Goal: Task Accomplishment & Management: Use online tool/utility

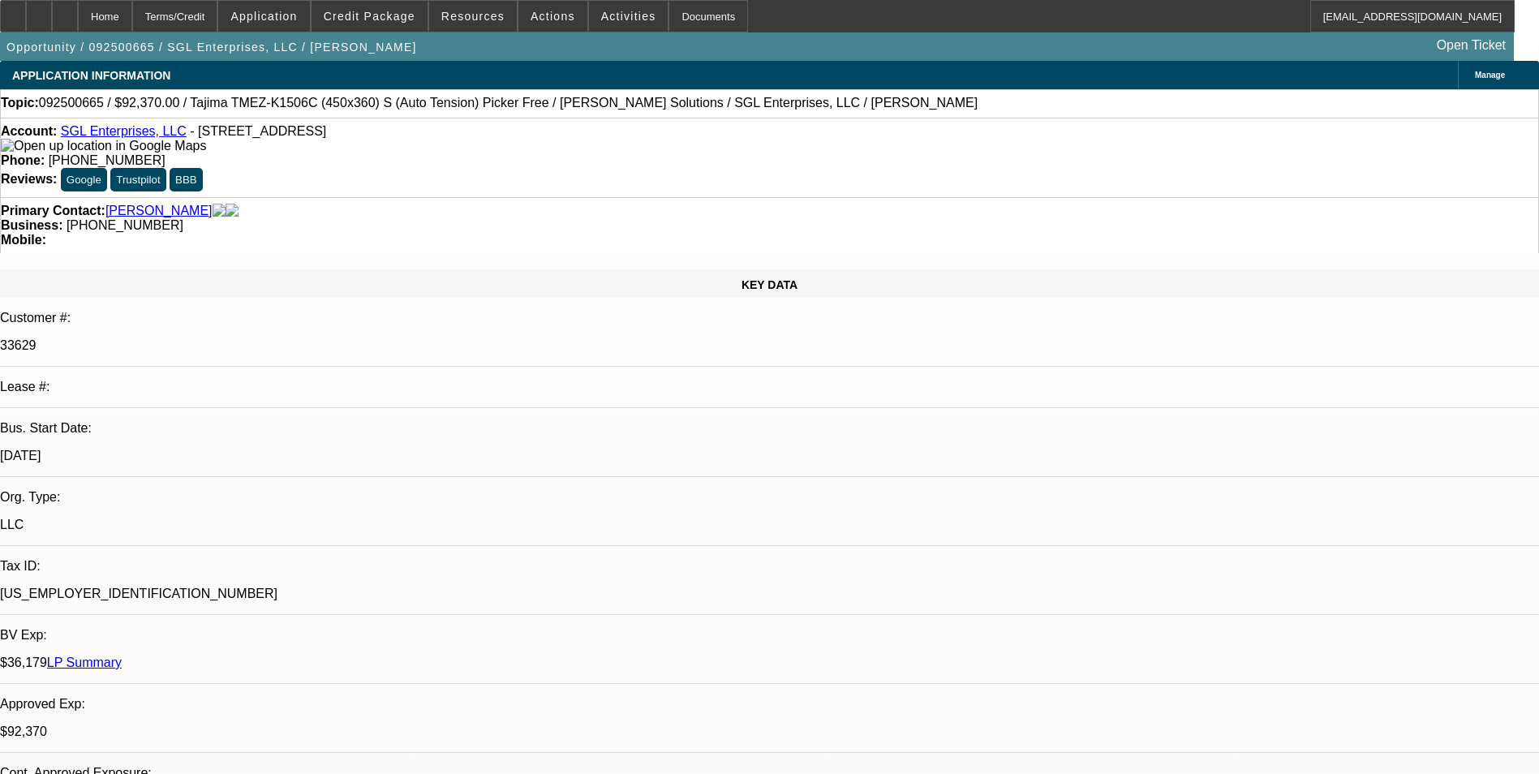
select select "0"
select select "2"
select select "0"
select select "2"
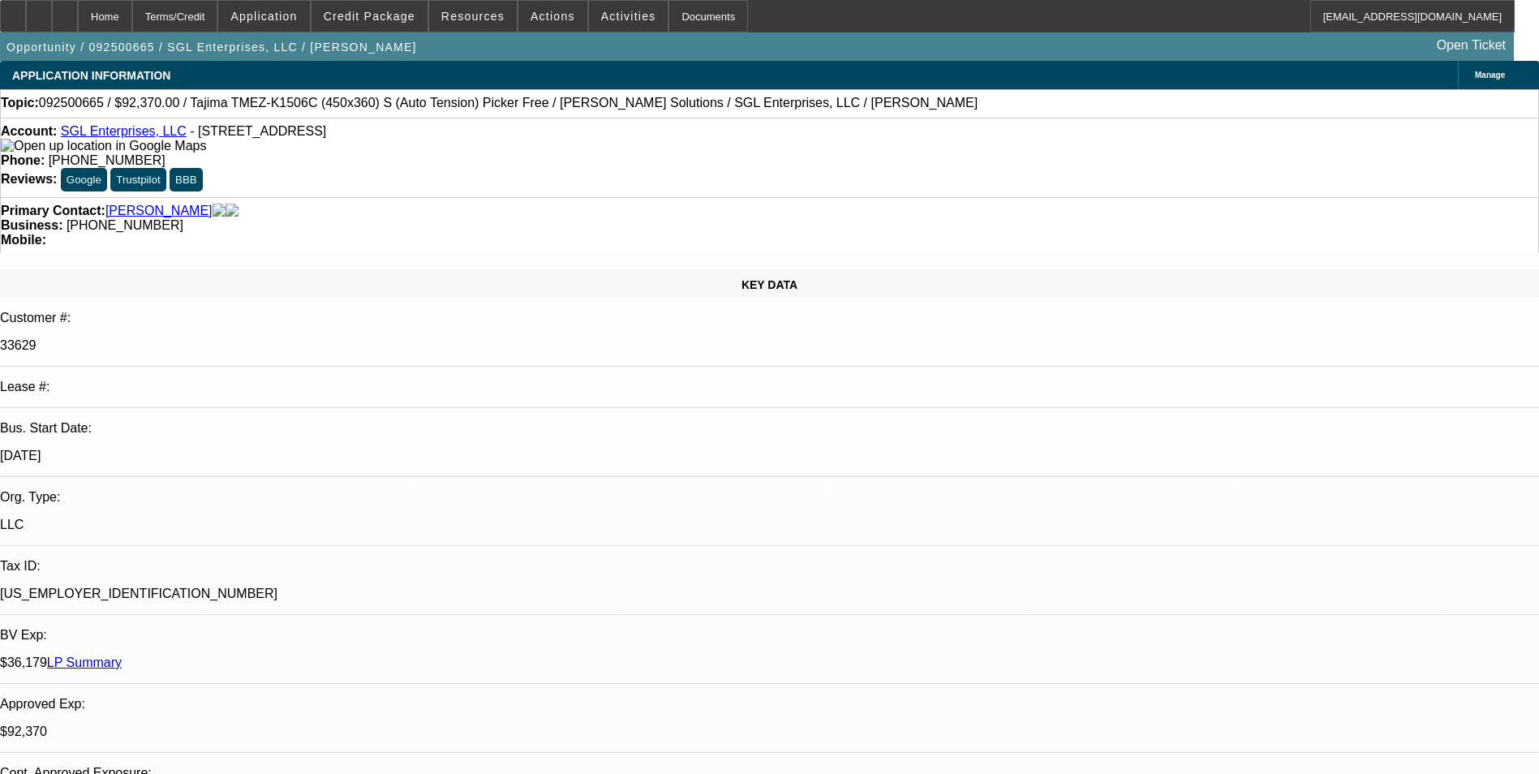
select select "0"
select select "2"
select select "0"
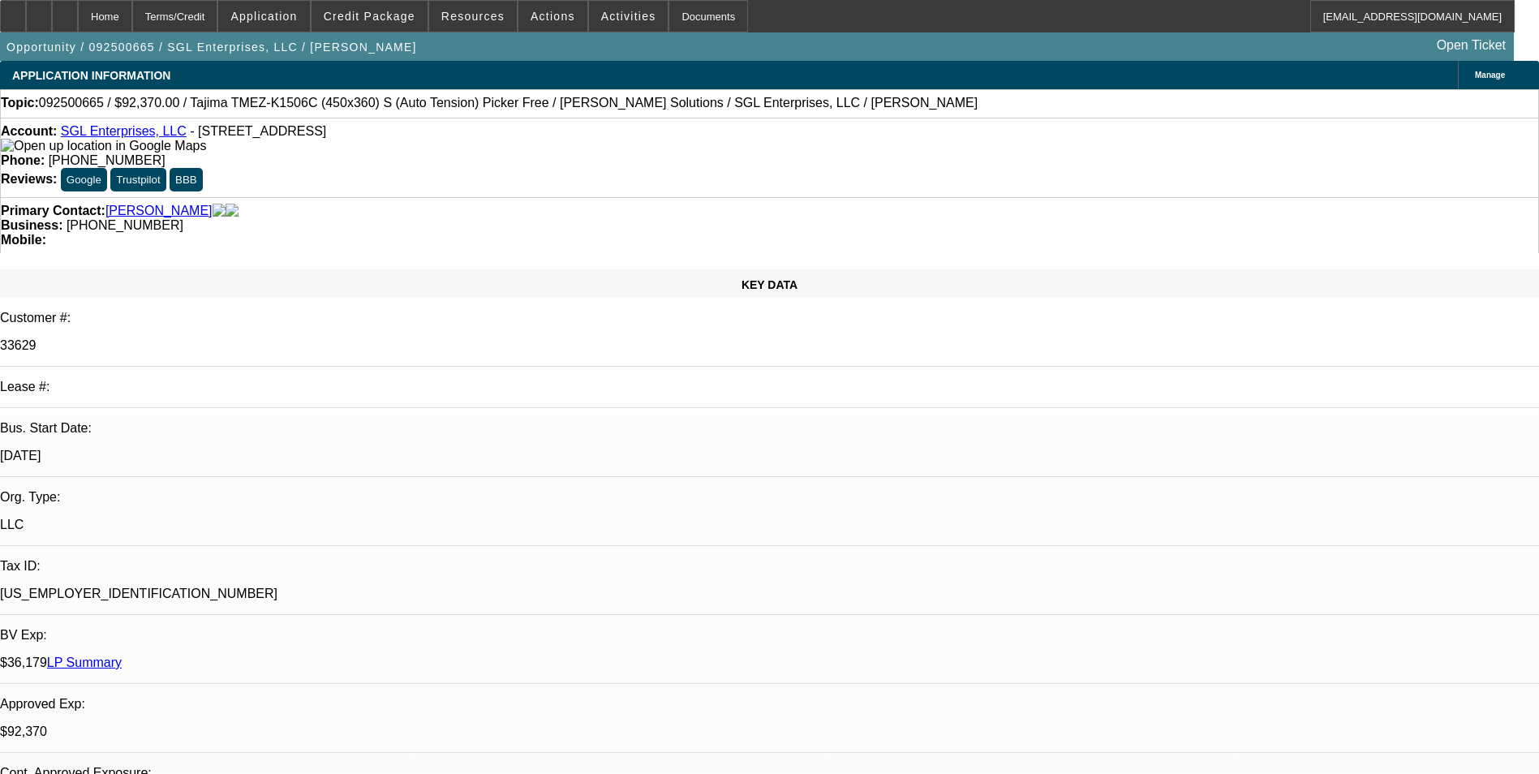
select select "2"
select select "0"
select select "1"
select select "2"
select select "6"
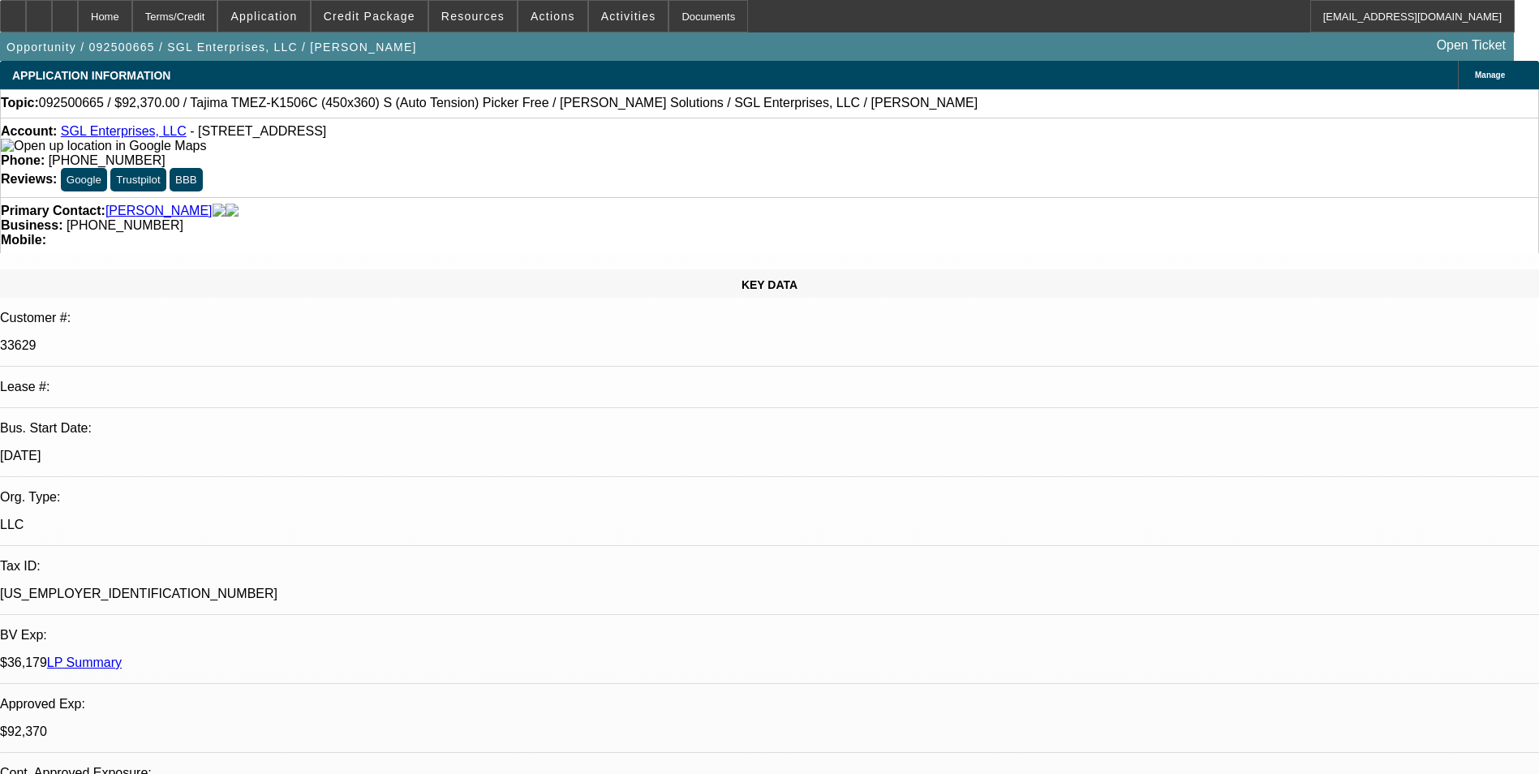
select select "1"
select select "2"
select select "6"
select select "1"
select select "2"
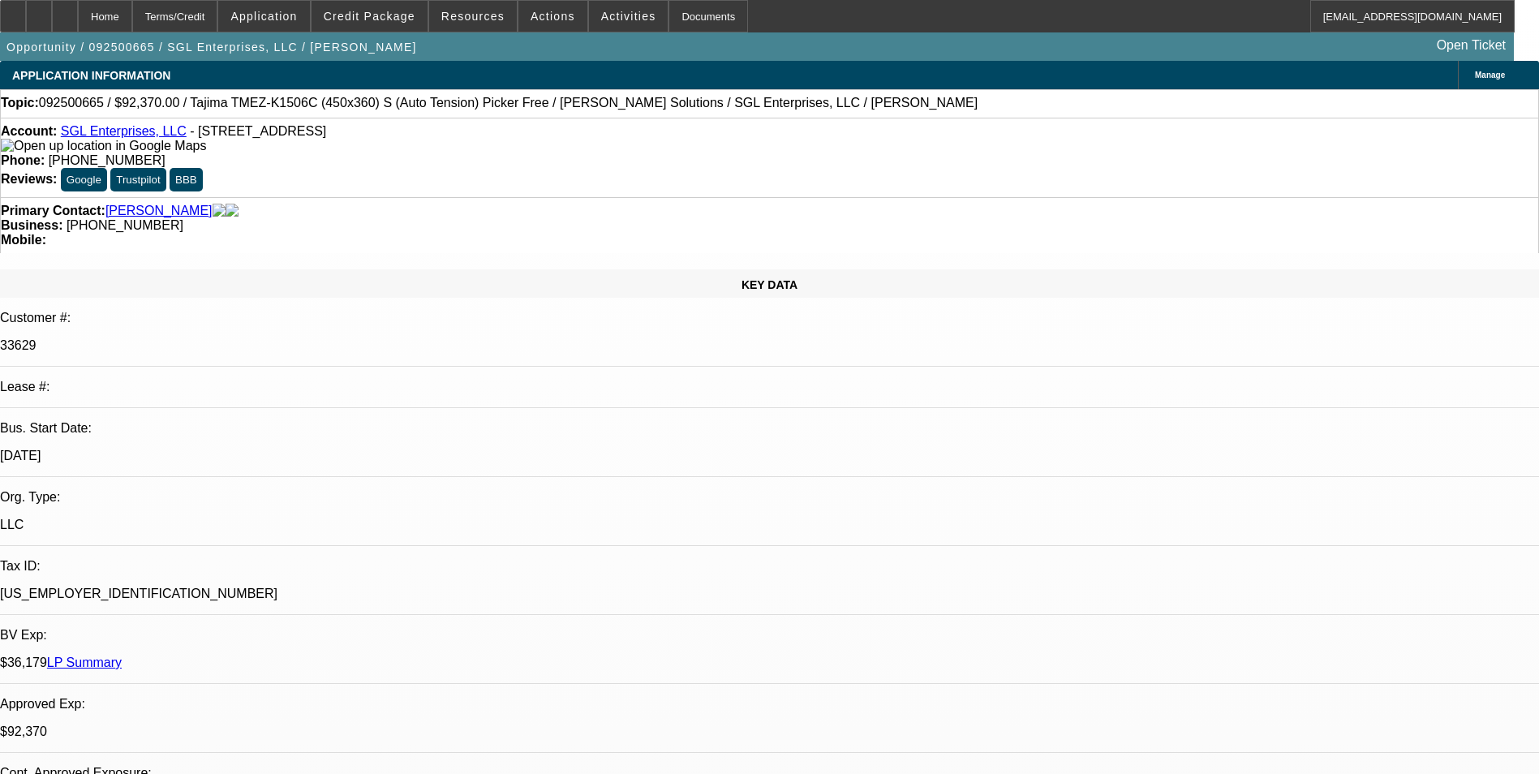
select select "6"
select select "1"
select select "2"
select select "6"
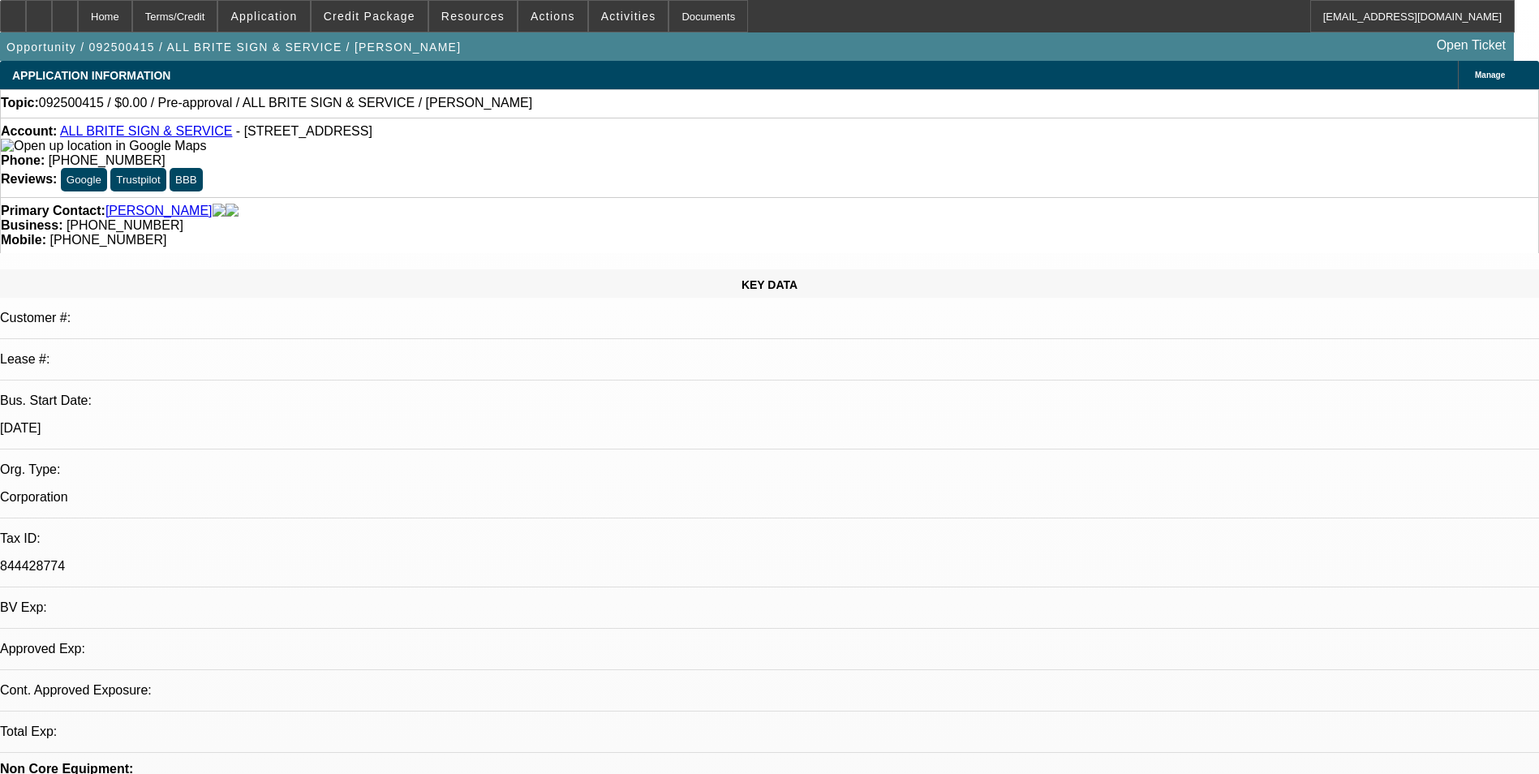
select select "0"
select select "2"
select select "0.1"
select select "4"
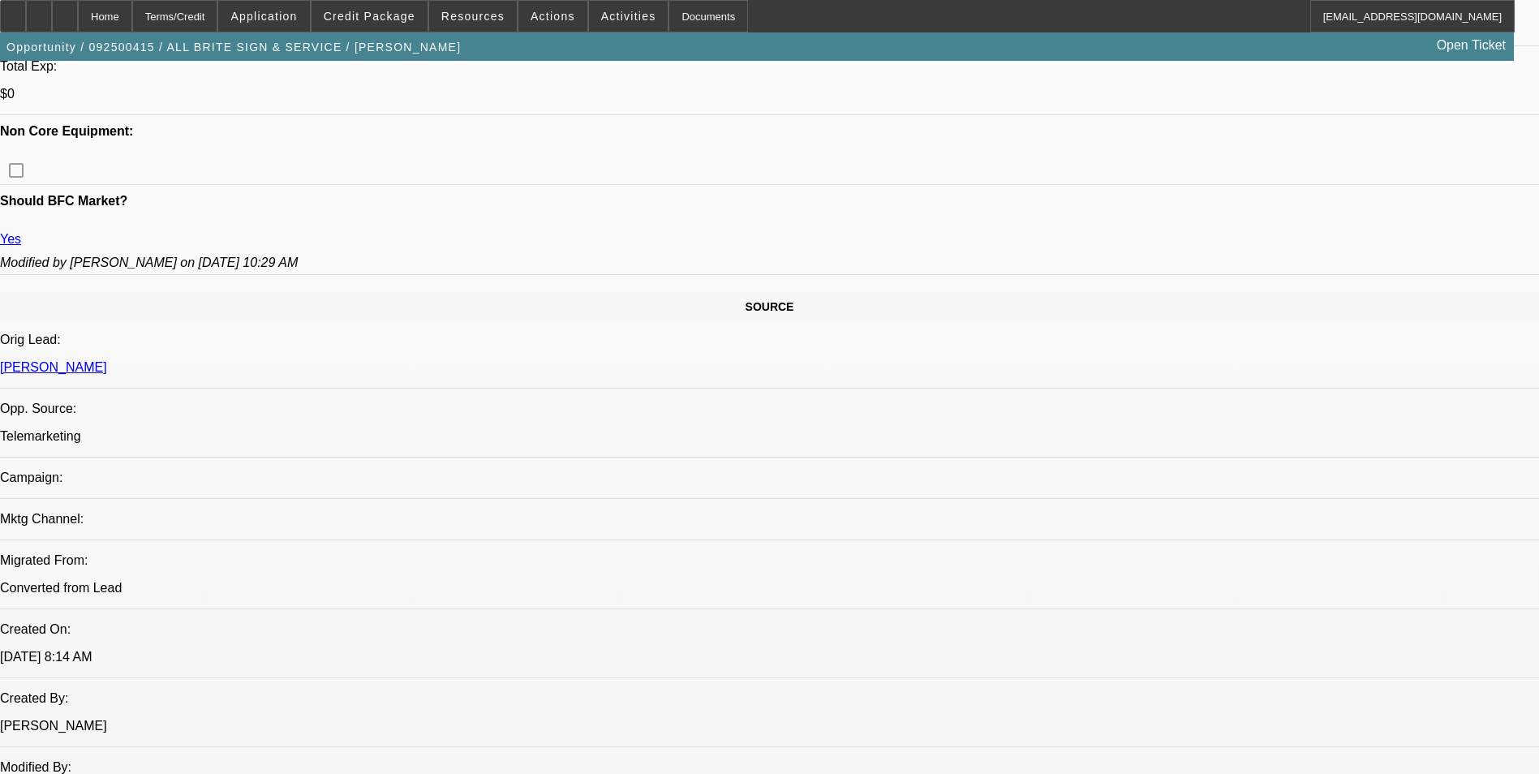
scroll to position [487, 0]
